Goal: Find specific page/section: Find specific page/section

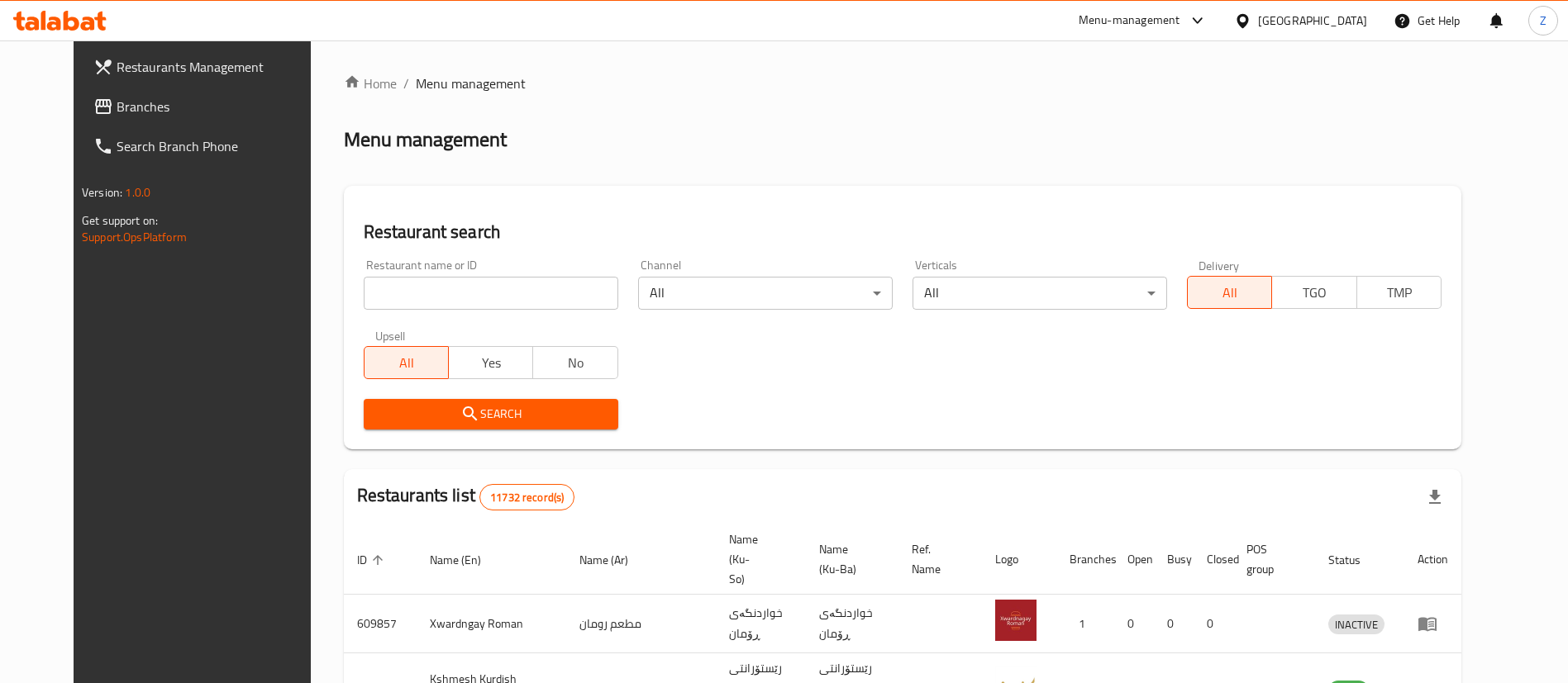
click at [503, 282] on input "search" at bounding box center [491, 293] width 255 height 33
click at [399, 279] on input "search" at bounding box center [491, 293] width 255 height 33
click at [511, 296] on input "search" at bounding box center [491, 293] width 255 height 33
type input "موتشي هاوس"
click button "Search" at bounding box center [491, 414] width 255 height 30
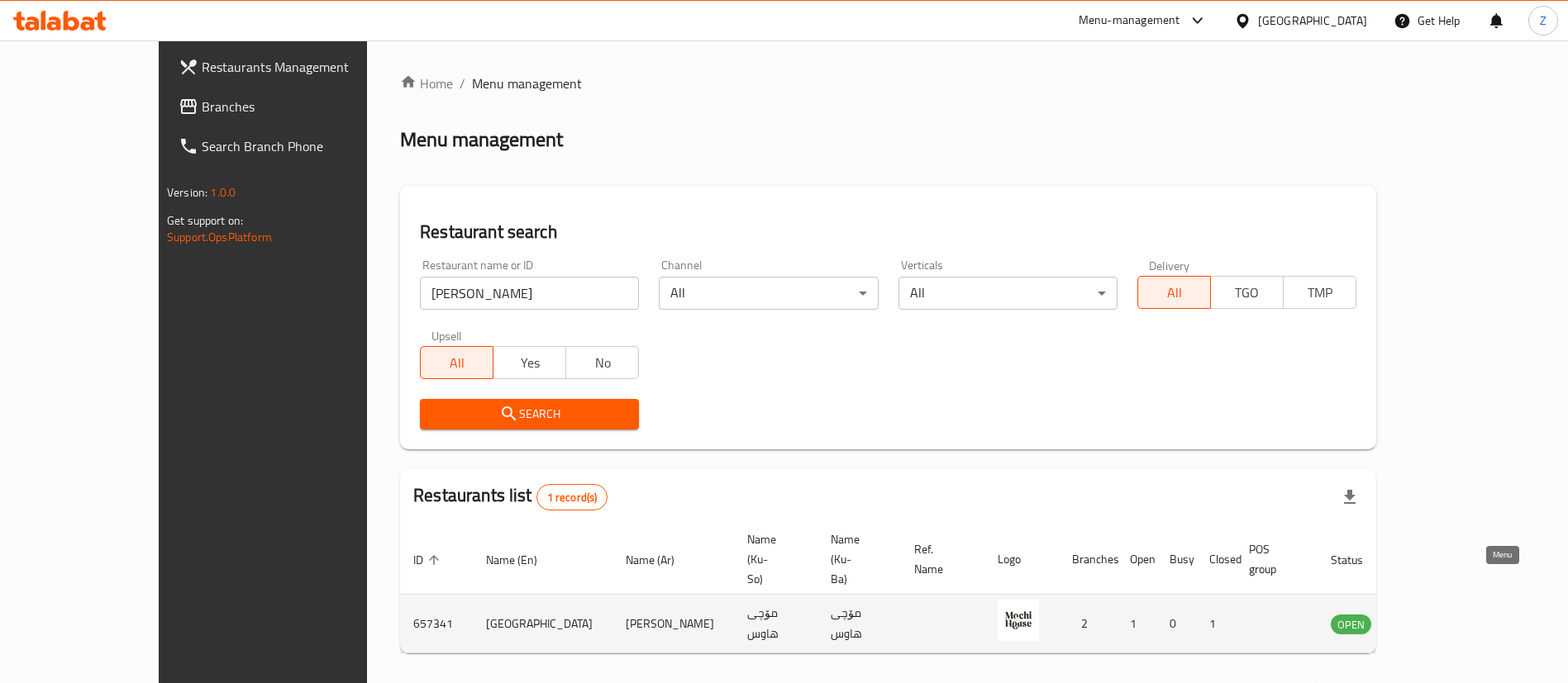
click at [1438, 614] on icon "enhanced table" at bounding box center [1428, 624] width 19 height 19
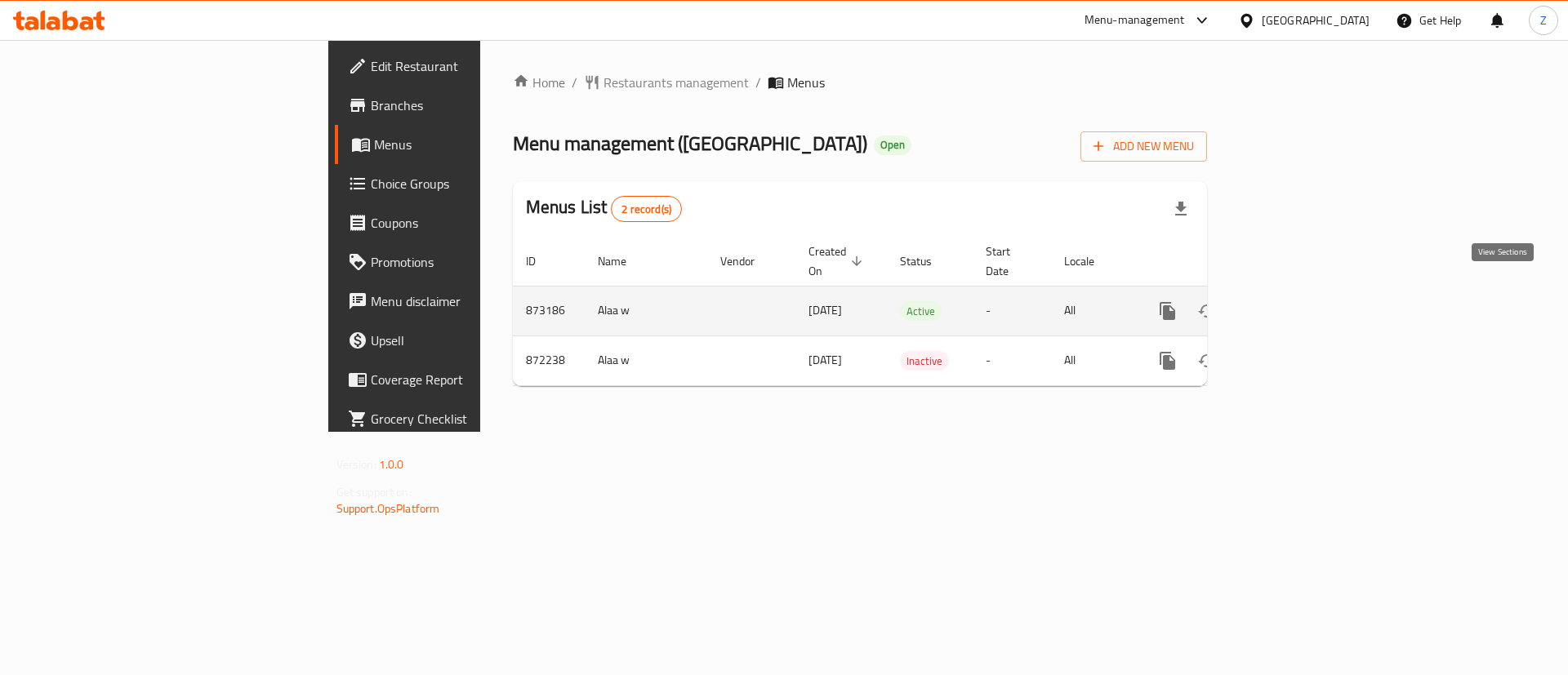
click at [1305, 296] on link "enhanced table" at bounding box center [1285, 311] width 39 height 39
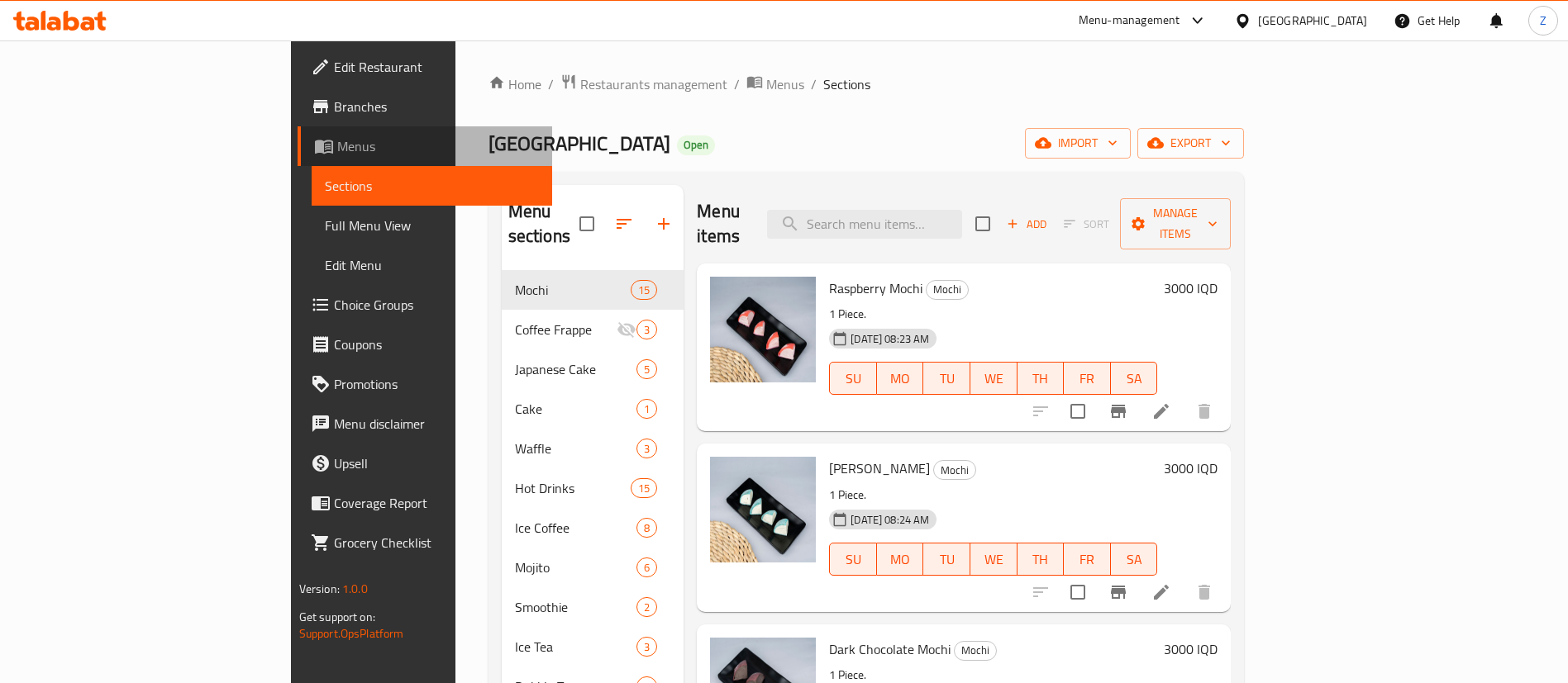
click at [337, 141] on span "Menus" at bounding box center [438, 146] width 202 height 19
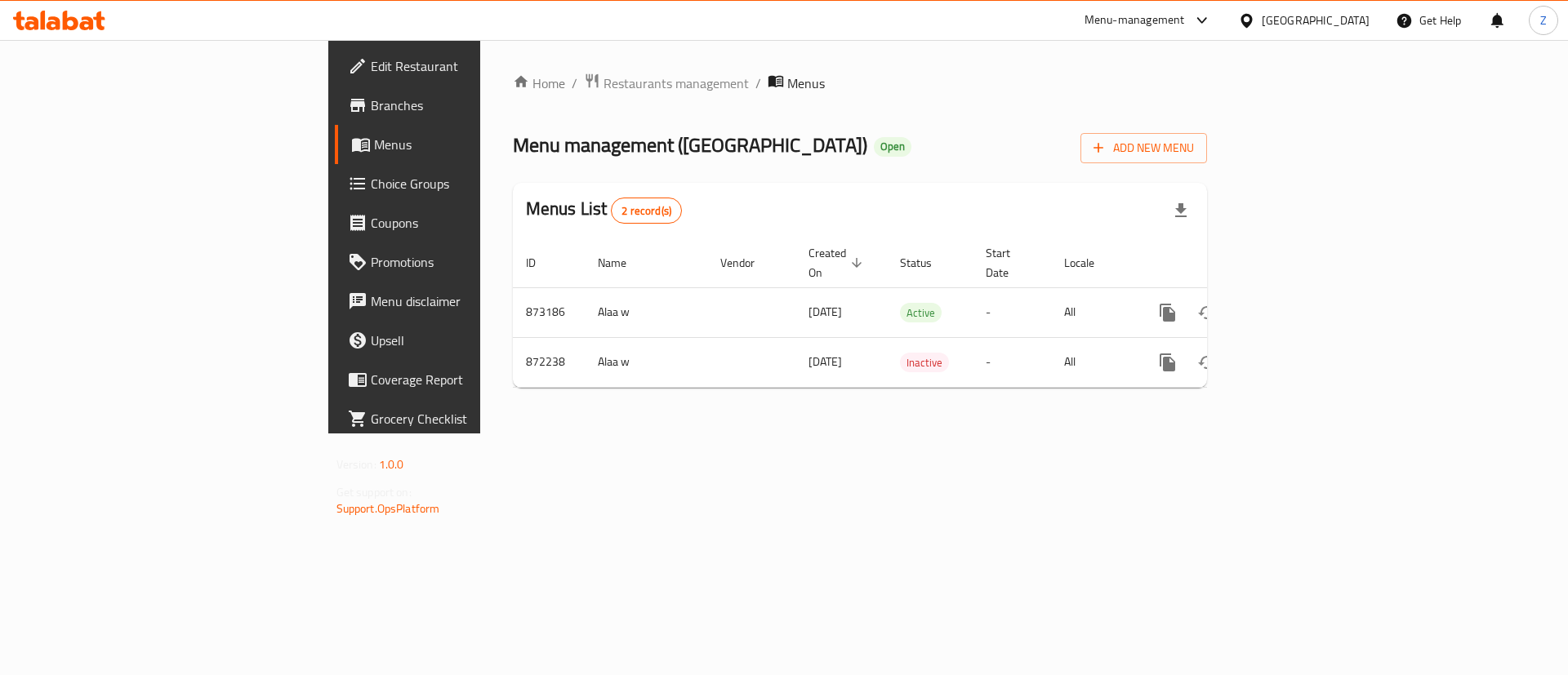
click at [371, 106] on span "Branches" at bounding box center [473, 106] width 206 height 19
